Goal: Navigation & Orientation: Find specific page/section

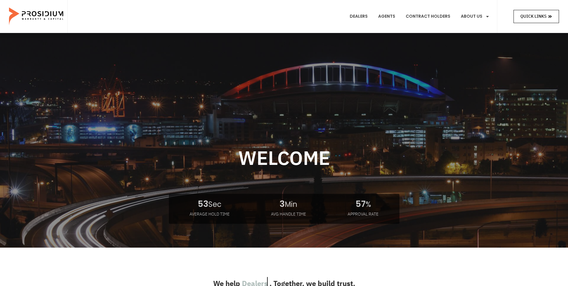
click at [529, 17] on span "Quick Links" at bounding box center [533, 16] width 26 height 7
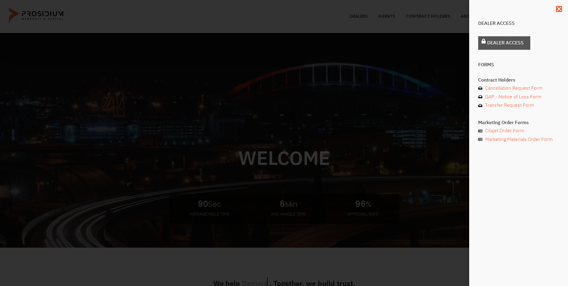
click at [515, 43] on span "Dealer Access" at bounding box center [505, 43] width 37 height 9
click at [559, 9] on use "Close" at bounding box center [559, 9] width 4 height 4
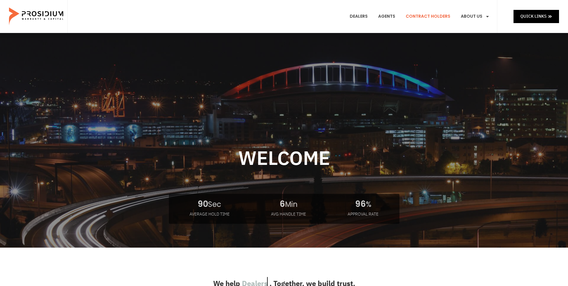
click at [415, 15] on link "Contract Holders" at bounding box center [428, 16] width 54 height 22
